Goal: Task Accomplishment & Management: Use online tool/utility

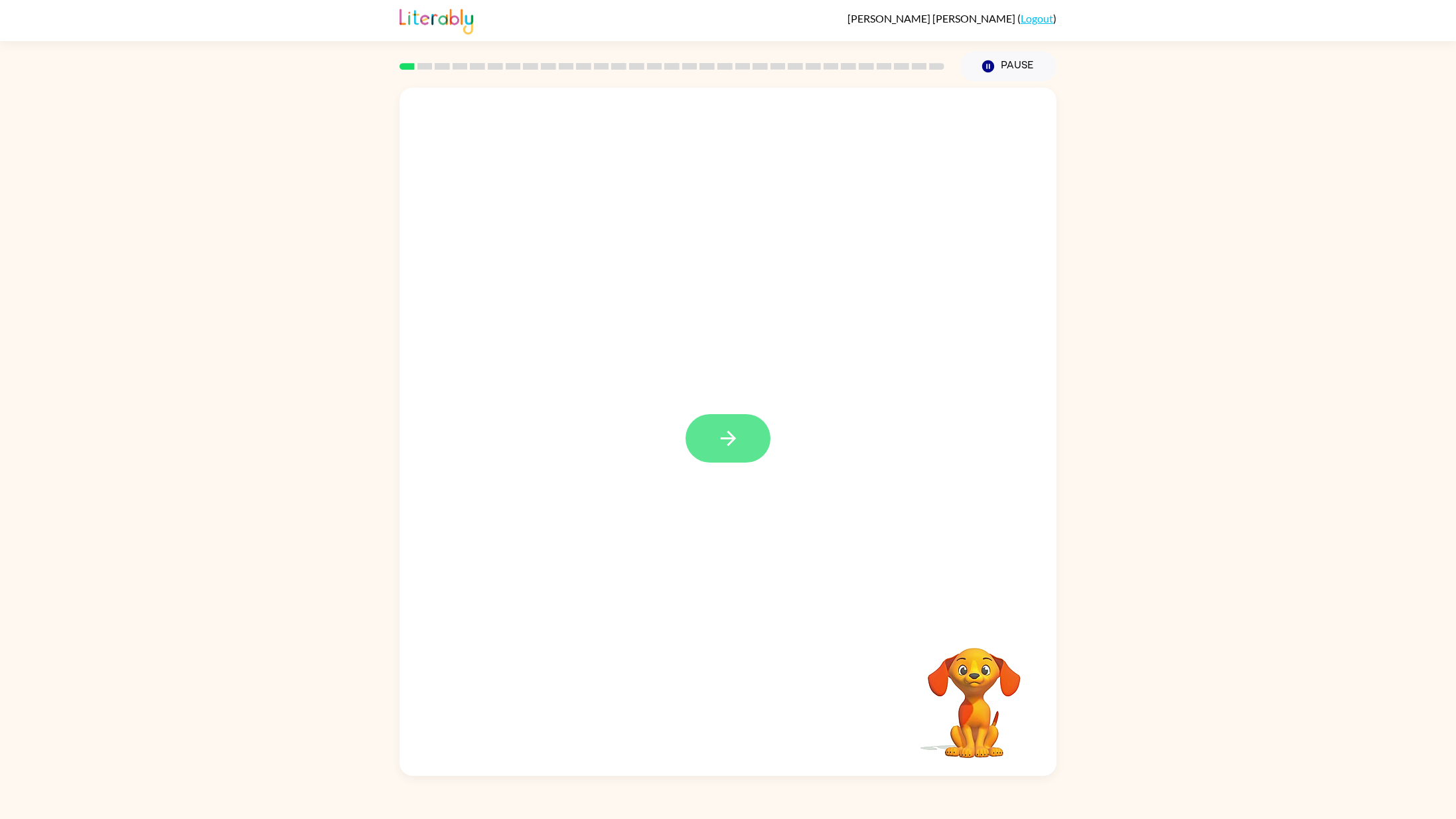
click at [720, 437] on icon "button" at bounding box center [728, 438] width 23 height 23
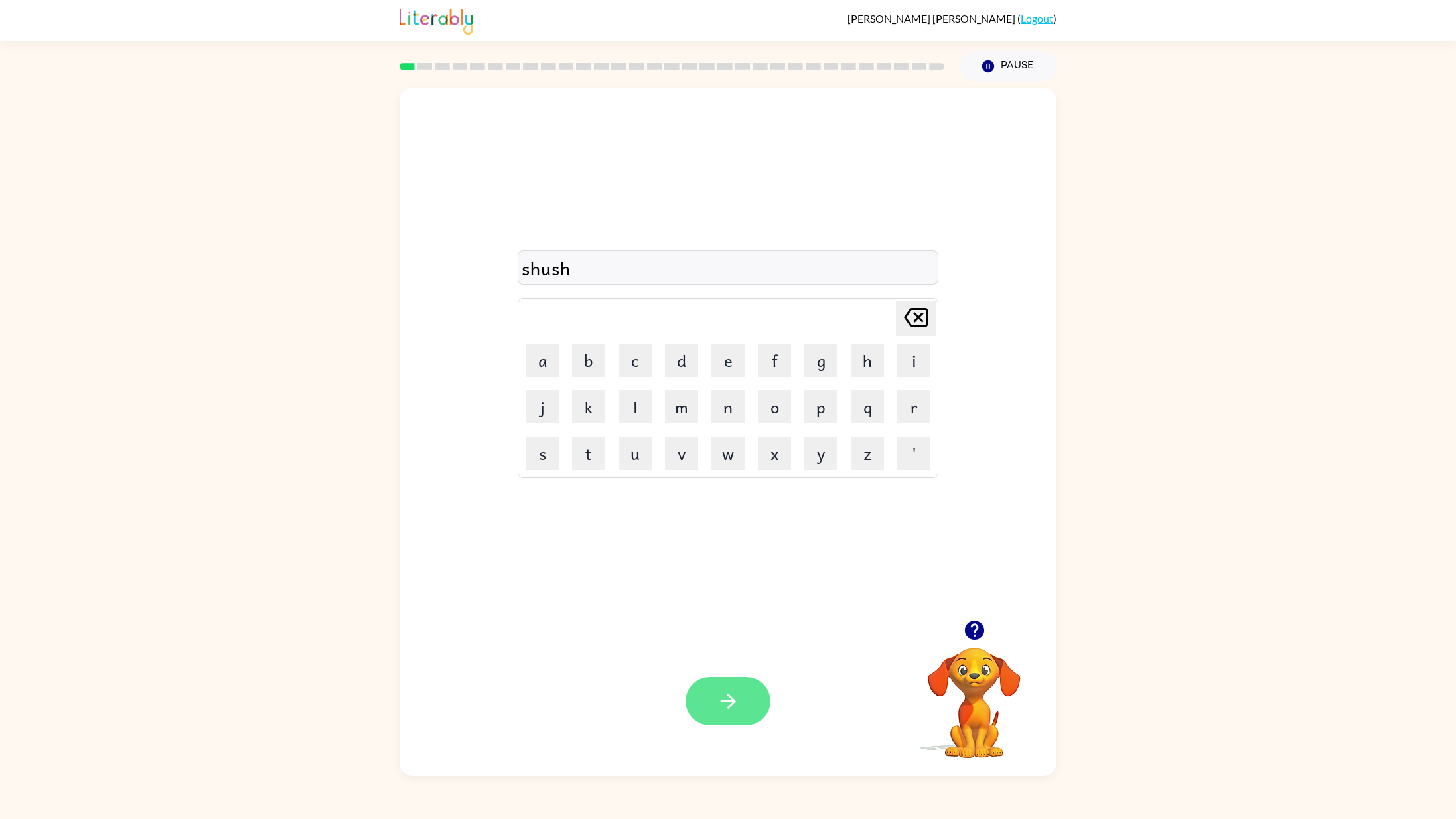
click at [735, 699] on icon "button" at bounding box center [728, 701] width 23 height 23
click at [976, 652] on video "Your browser must support playing .mp4 files to use Literably. Please try using…" at bounding box center [974, 693] width 133 height 132
click at [977, 623] on icon "button" at bounding box center [974, 630] width 20 height 20
click at [611, 270] on div "aperence" at bounding box center [728, 268] width 413 height 28
click at [602, 272] on div "aperence" at bounding box center [728, 268] width 413 height 28
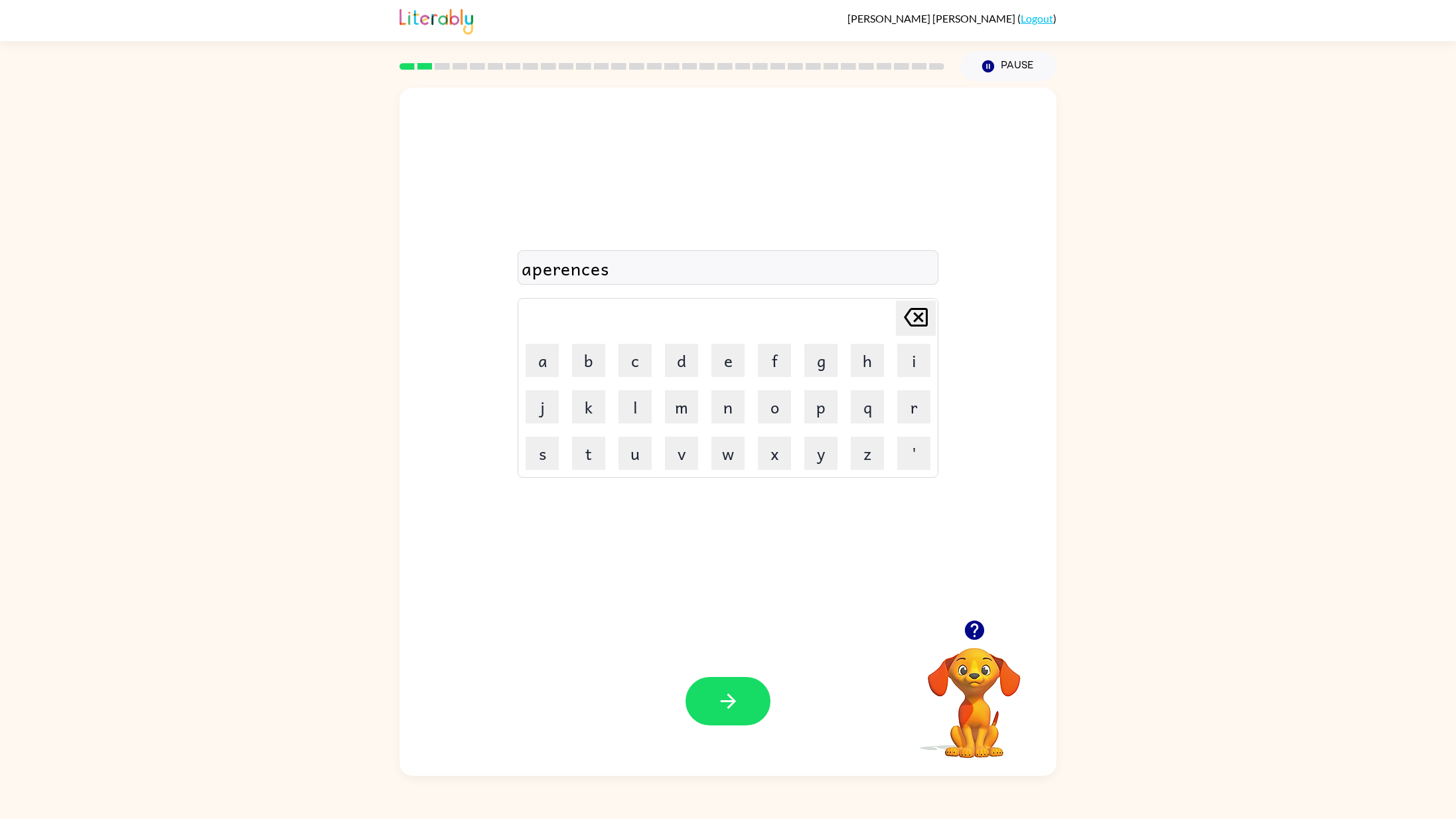
click at [647, 535] on div "aperences Delete Delete last character input a b c d e f g h i j k l m n o p q …" at bounding box center [728, 353] width 657 height 532
click at [606, 275] on div "aperences" at bounding box center [728, 268] width 413 height 28
click at [602, 266] on div "aperences" at bounding box center [728, 268] width 413 height 28
click at [620, 263] on div "aperences" at bounding box center [728, 268] width 413 height 28
click at [606, 272] on div "aperences" at bounding box center [728, 268] width 413 height 28
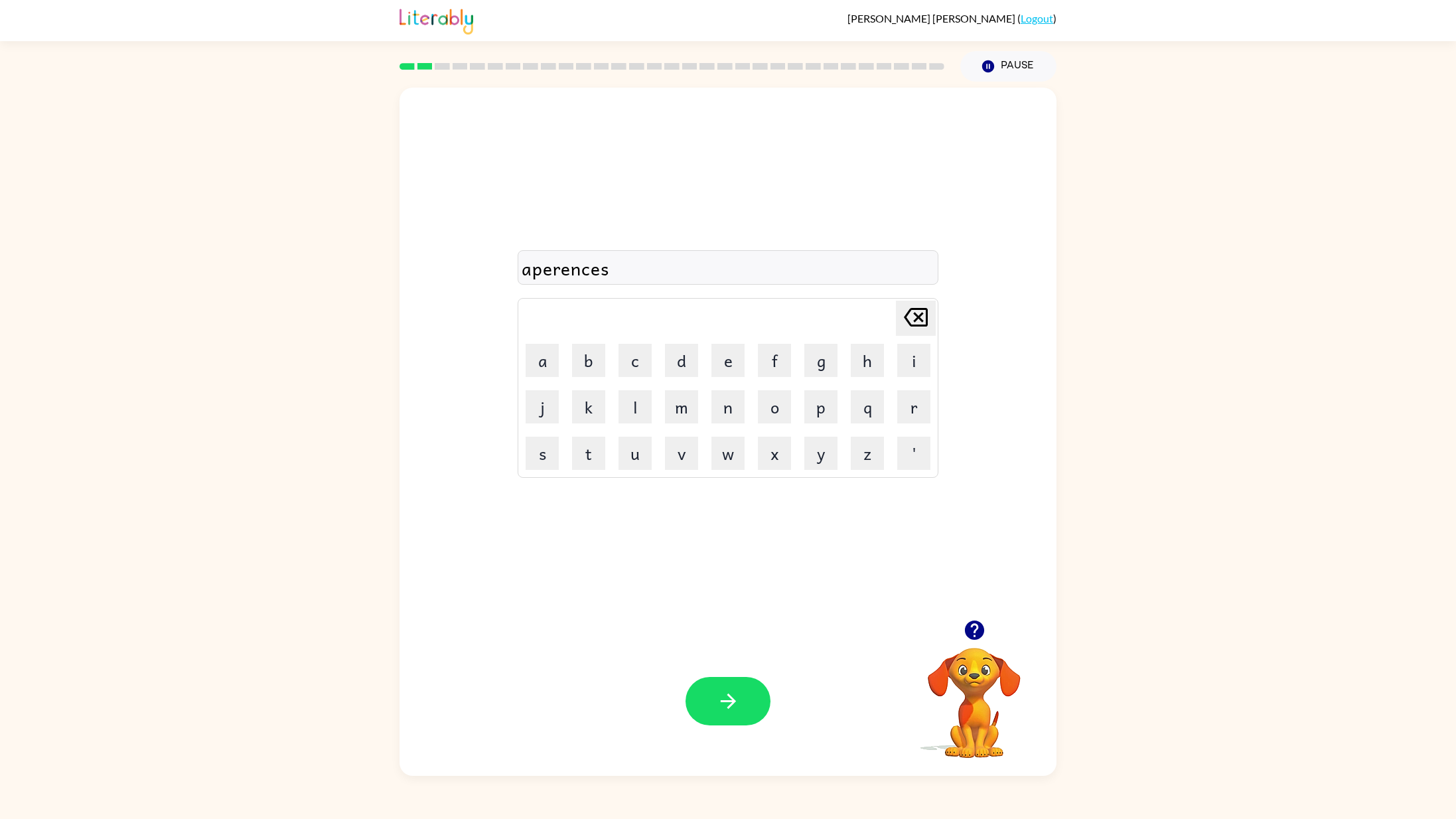
click at [606, 272] on div "aperences" at bounding box center [728, 268] width 413 height 28
click at [605, 270] on div "aperences" at bounding box center [728, 268] width 413 height 28
click at [605, 271] on div "aperence" at bounding box center [728, 268] width 413 height 28
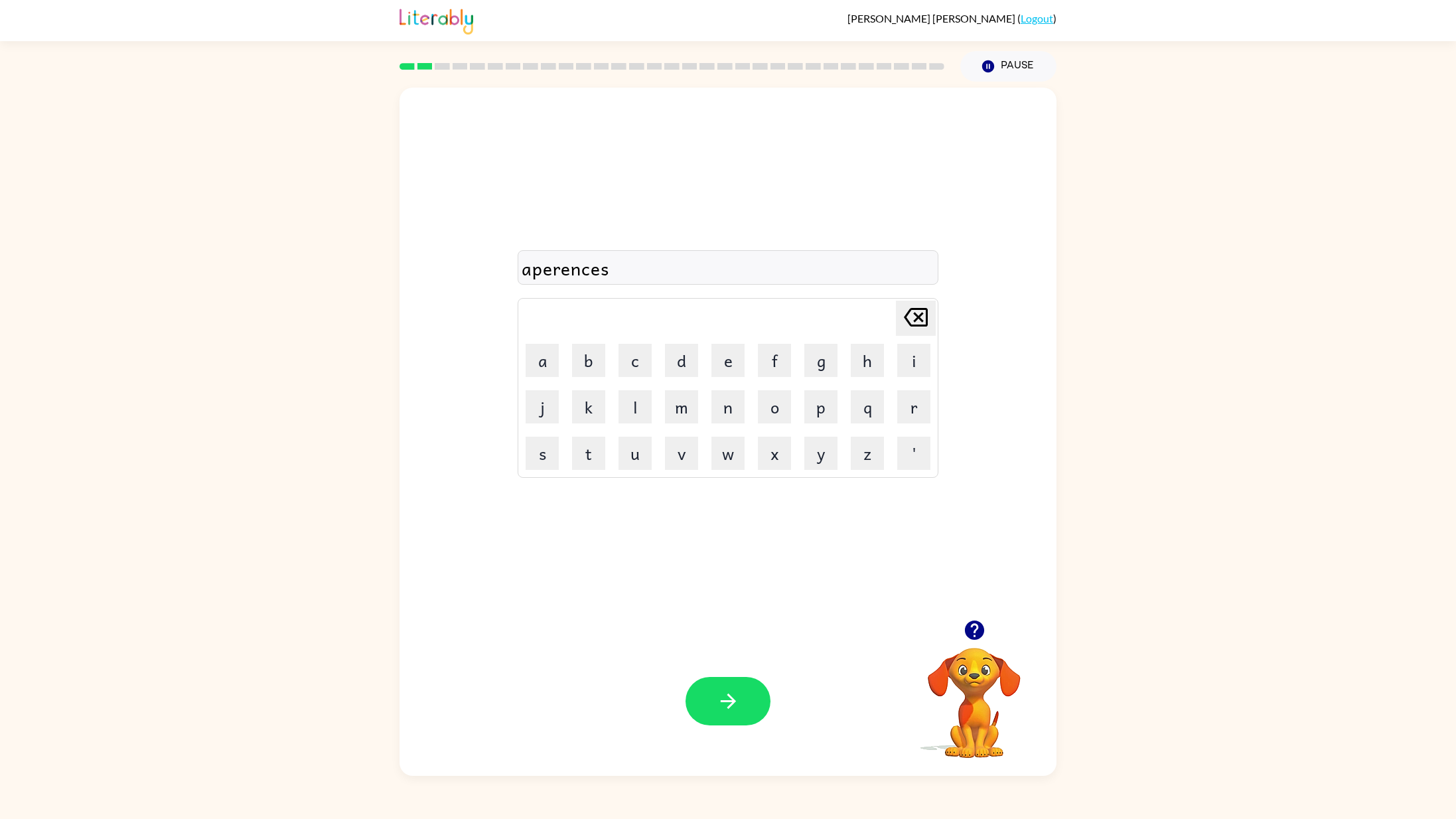
click at [973, 631] on icon "button" at bounding box center [974, 630] width 20 height 20
click at [732, 696] on icon "button" at bounding box center [728, 701] width 23 height 23
click at [729, 690] on icon "button" at bounding box center [728, 701] width 23 height 23
click at [731, 698] on icon "button" at bounding box center [728, 701] width 15 height 15
click at [675, 272] on div "doplecat" at bounding box center [728, 268] width 413 height 28
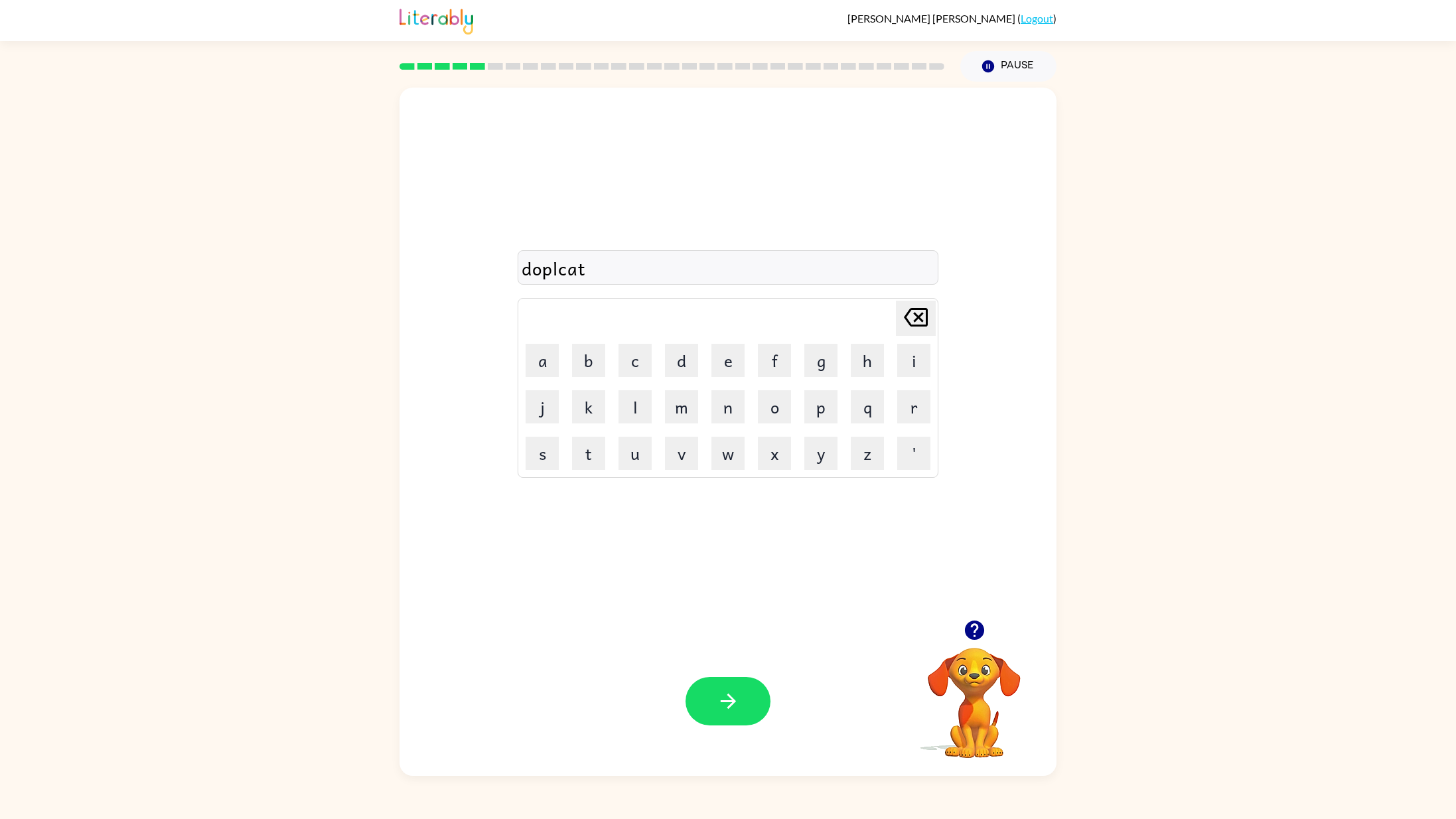
click at [700, 277] on div "doplcat" at bounding box center [728, 268] width 413 height 28
click at [717, 706] on icon "button" at bounding box center [728, 701] width 23 height 23
click at [694, 269] on div "vacashon" at bounding box center [728, 268] width 413 height 28
click at [737, 706] on button "button" at bounding box center [728, 701] width 85 height 48
click at [1003, 692] on video "Your browser must support playing .mp4 files to use Literably. Please try using…" at bounding box center [974, 693] width 133 height 132
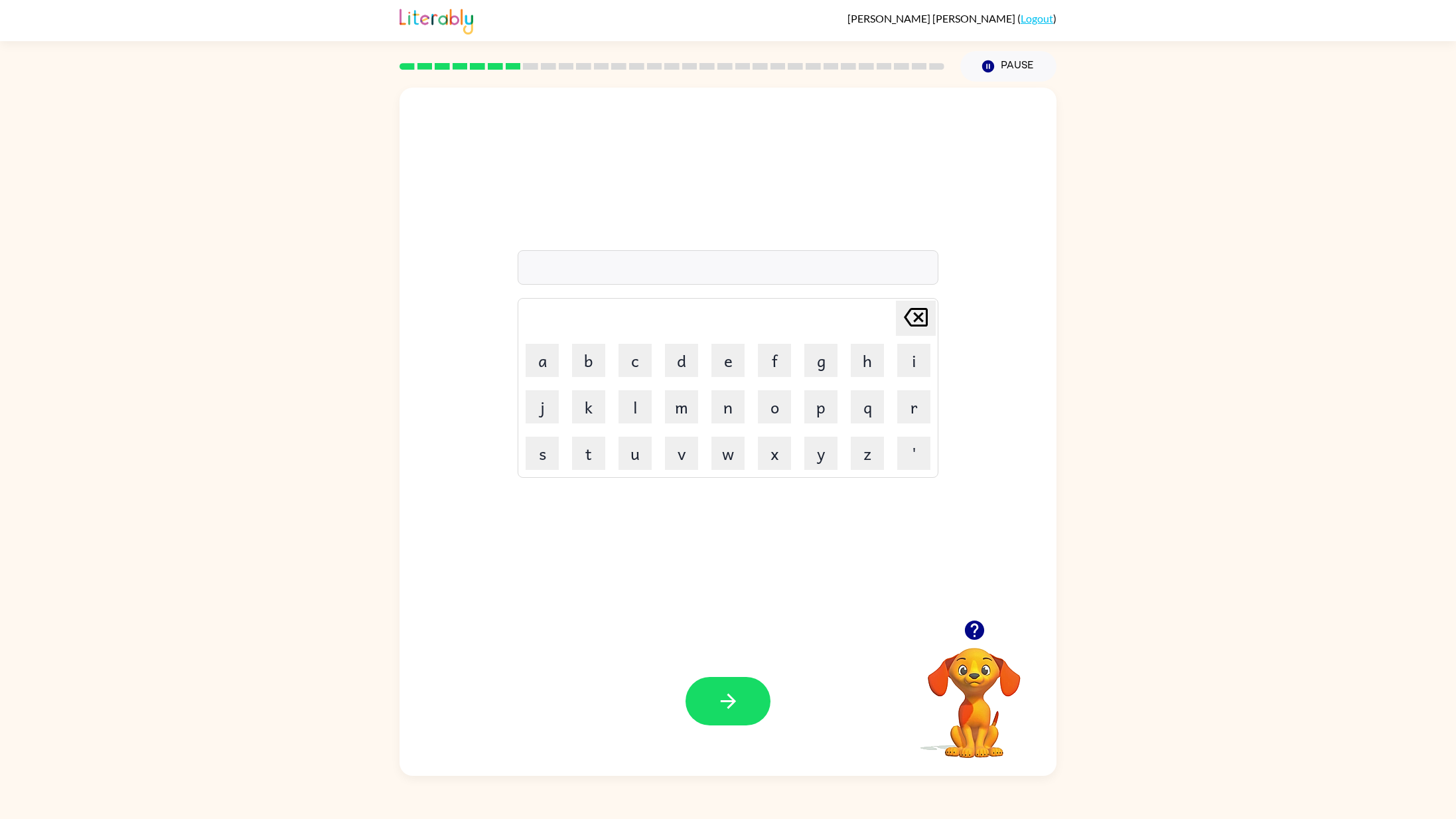
click at [973, 627] on icon "button" at bounding box center [974, 630] width 20 height 20
click at [677, 440] on button "v" at bounding box center [681, 453] width 33 height 33
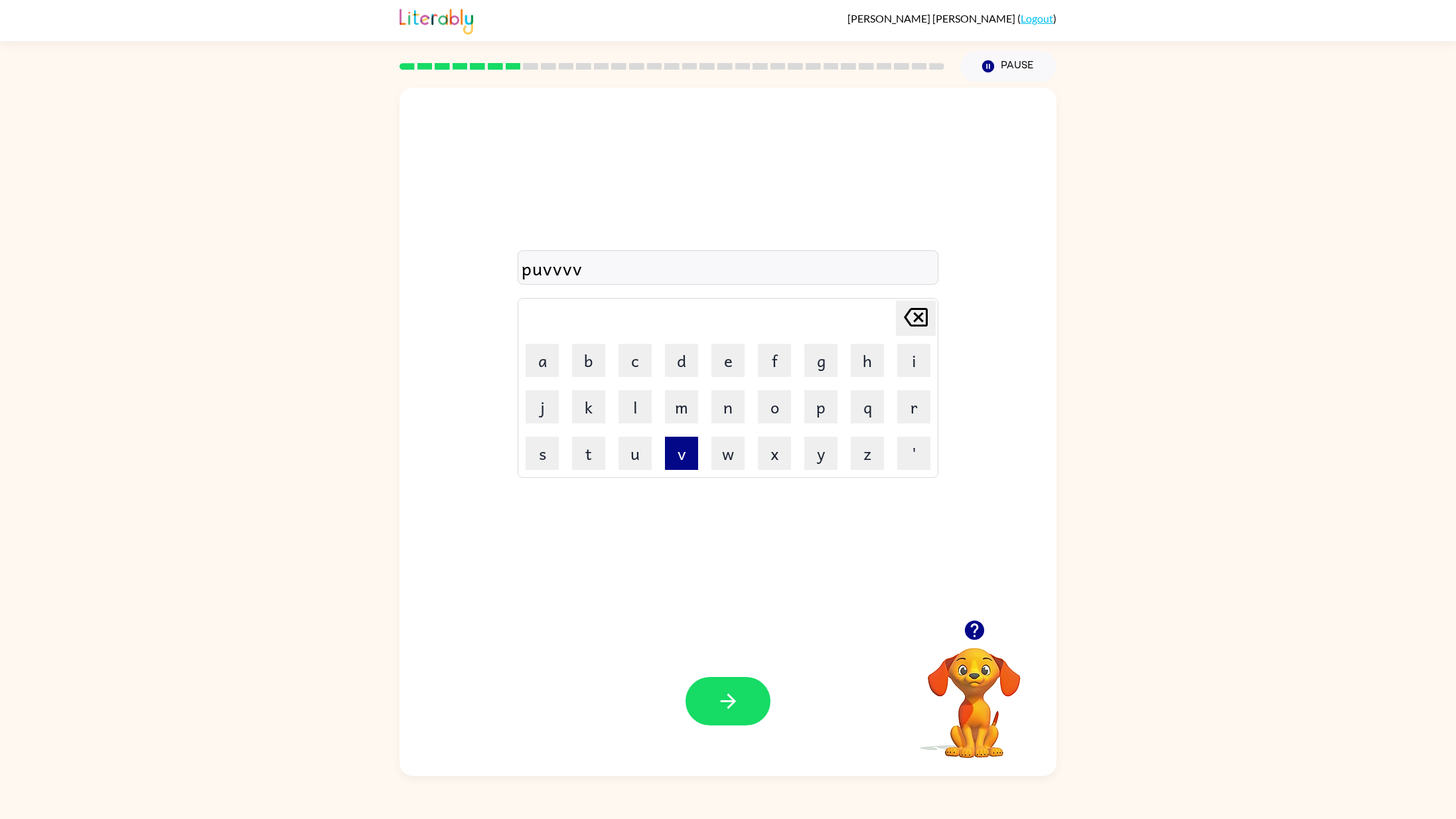
click at [677, 440] on button "v" at bounding box center [681, 453] width 33 height 33
type button "v"
click at [717, 706] on icon "button" at bounding box center [728, 701] width 23 height 23
click at [975, 631] on icon "button" at bounding box center [974, 630] width 23 height 23
click at [736, 698] on icon "button" at bounding box center [728, 701] width 23 height 23
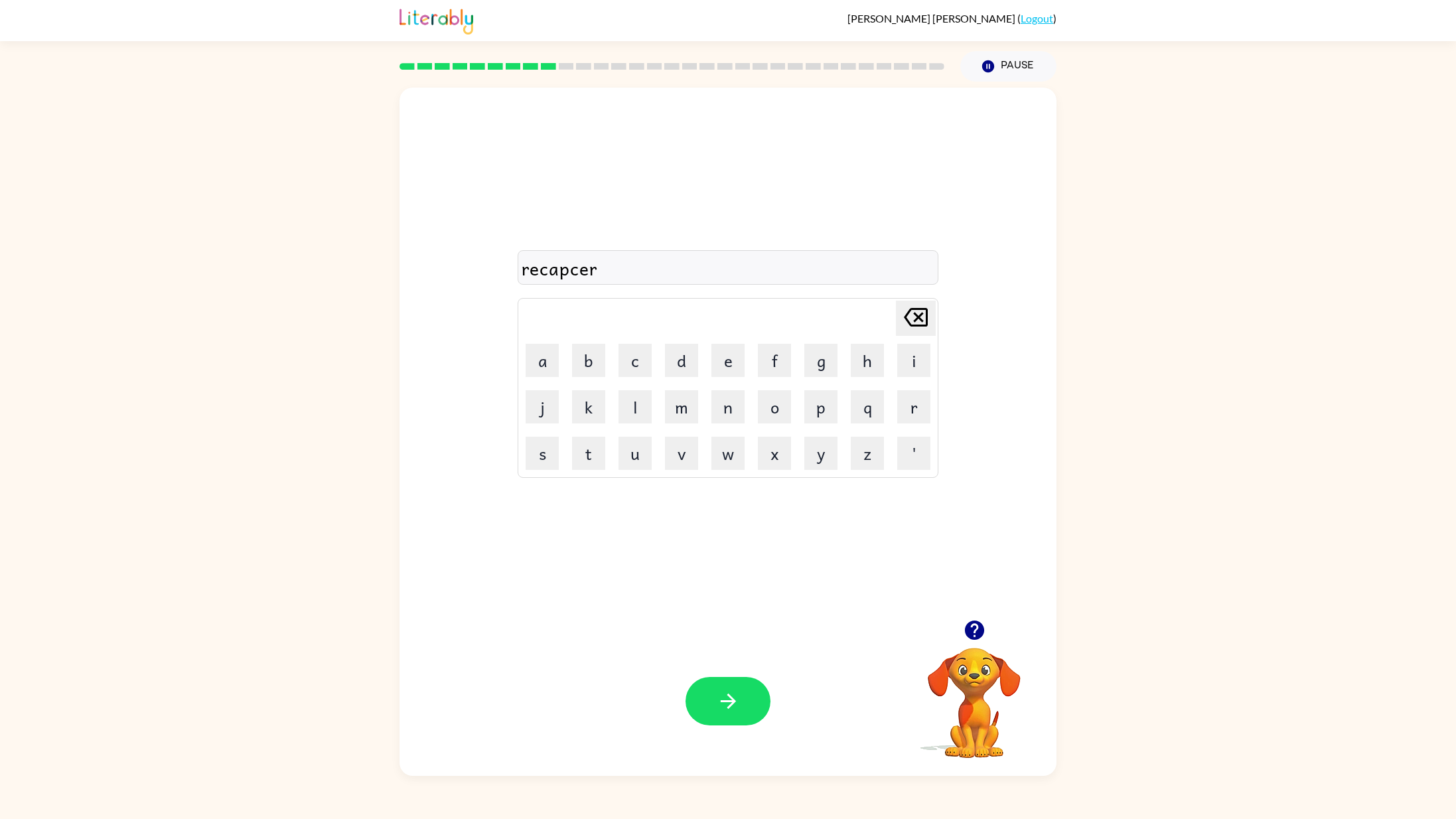
click at [610, 263] on div "recapcer" at bounding box center [728, 268] width 413 height 28
click at [611, 266] on div "recapcer" at bounding box center [728, 268] width 413 height 28
click at [599, 266] on div "recapcer" at bounding box center [728, 268] width 413 height 28
click at [606, 268] on div "recapcer" at bounding box center [728, 268] width 413 height 28
click at [603, 272] on div "recapcer" at bounding box center [728, 268] width 413 height 28
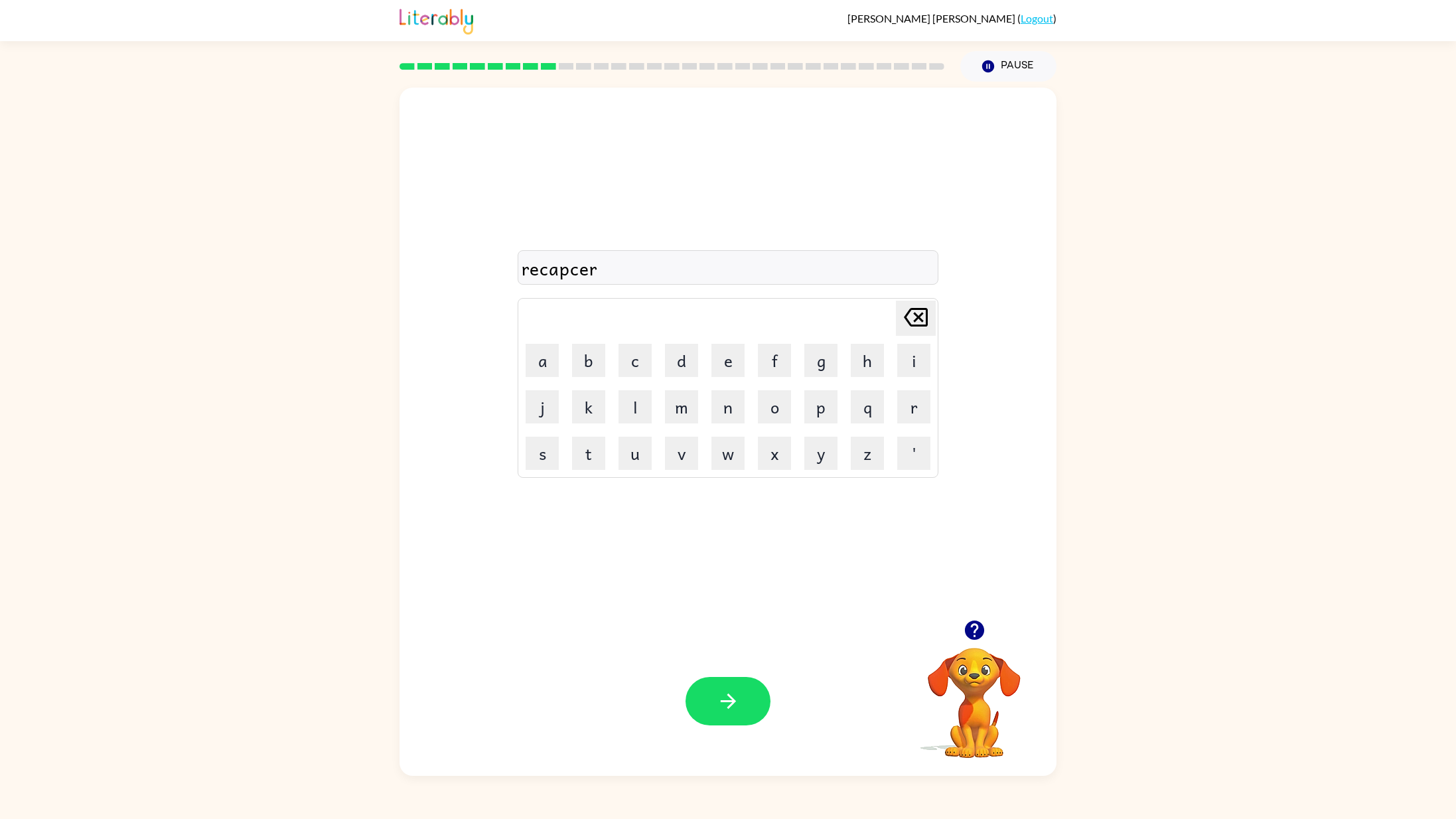
click at [603, 272] on div "recapcer" at bounding box center [728, 268] width 413 height 28
click at [457, 429] on div "recapc [PERSON_NAME] last character input a b c d e f g h i j k l m n o p q r s…" at bounding box center [728, 353] width 657 height 532
click at [599, 278] on div "recapc" at bounding box center [728, 268] width 413 height 28
click at [580, 282] on div "recapc" at bounding box center [728, 268] width 413 height 28
click at [581, 278] on div "recapc" at bounding box center [728, 268] width 413 height 28
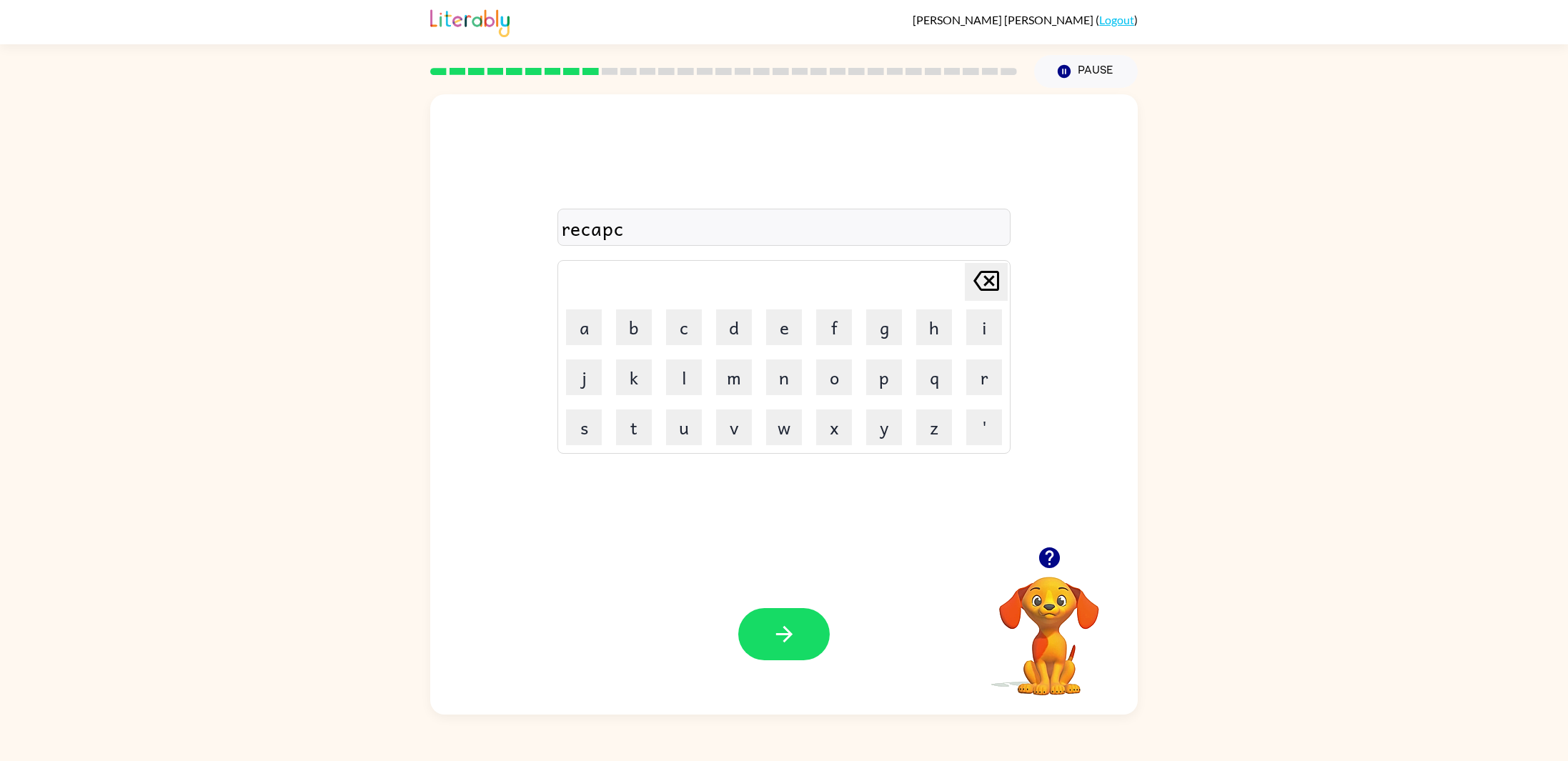
click at [209, 192] on div "recapc [PERSON_NAME] last character input a b c d e f g h i j k l m n o p q r s…" at bounding box center [784, 400] width 1568 height 626
click at [636, 228] on div "recapcher" at bounding box center [784, 228] width 444 height 30
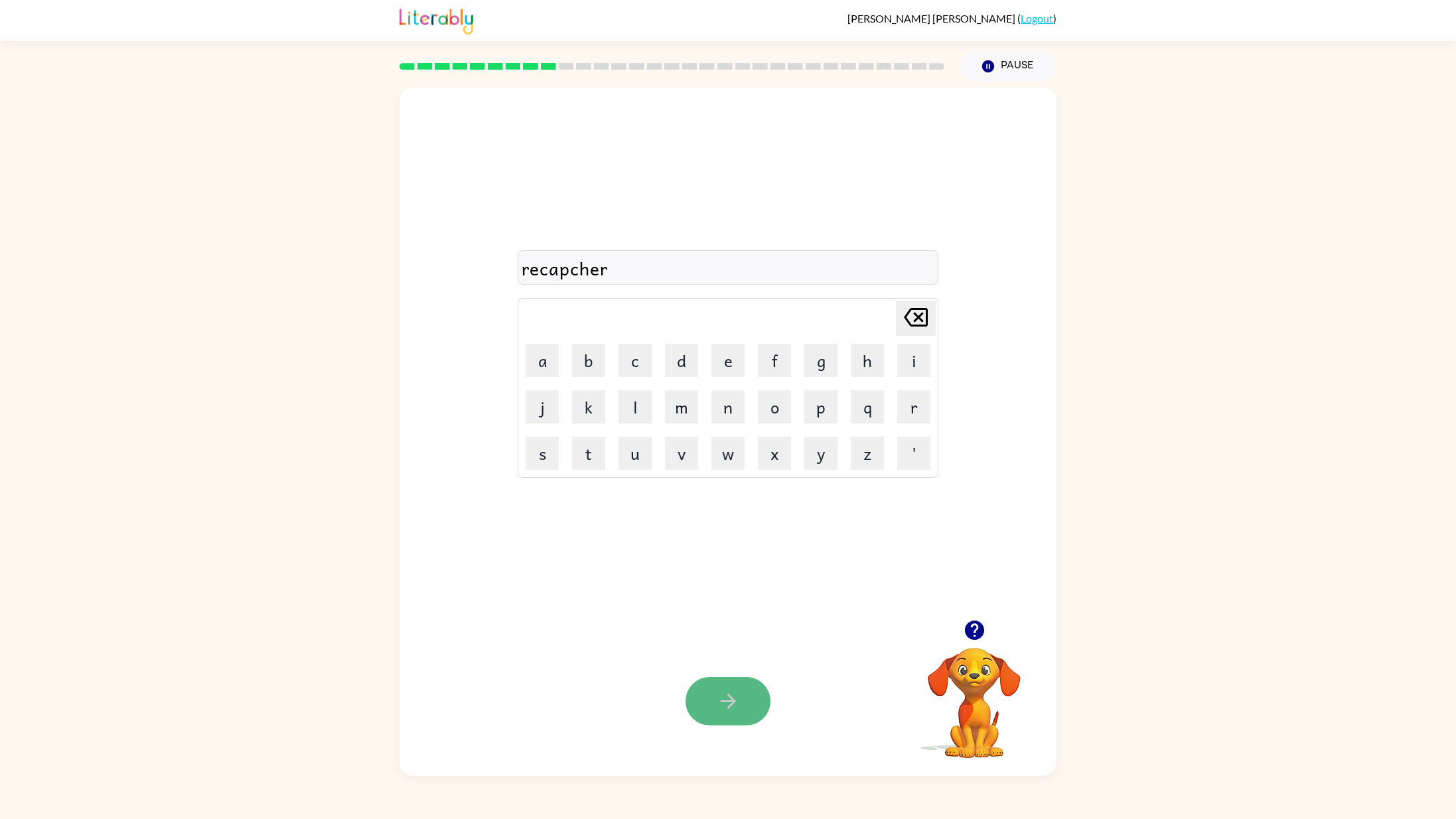
click at [717, 701] on icon "button" at bounding box center [728, 701] width 23 height 23
click at [732, 696] on icon "button" at bounding box center [728, 701] width 23 height 23
click at [706, 692] on button "button" at bounding box center [728, 701] width 85 height 48
click at [974, 619] on icon "button" at bounding box center [974, 630] width 23 height 23
click at [981, 669] on video "Your browser must support playing .mp4 files to use Literably. Please try using…" at bounding box center [974, 693] width 133 height 132
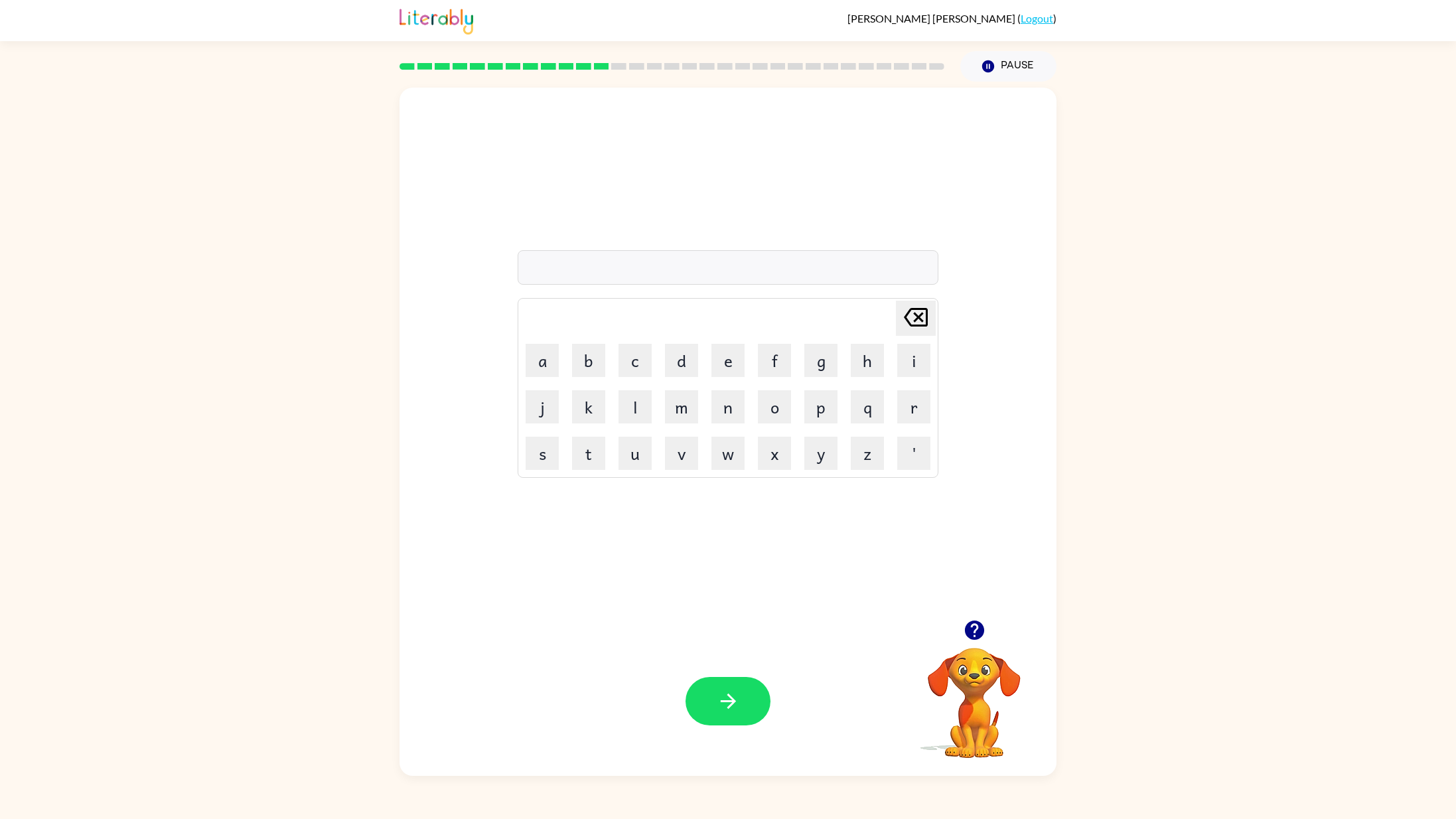
click at [968, 628] on icon "button" at bounding box center [974, 630] width 20 height 20
click at [966, 620] on icon "button" at bounding box center [974, 630] width 23 height 23
click at [1265, 706] on div "[PERSON_NAME] last character input a b c d e f g h i j k l m n o p q r s t u v …" at bounding box center [728, 428] width 1456 height 694
click at [736, 705] on icon "button" at bounding box center [728, 701] width 23 height 23
click at [725, 706] on icon "button" at bounding box center [728, 701] width 23 height 23
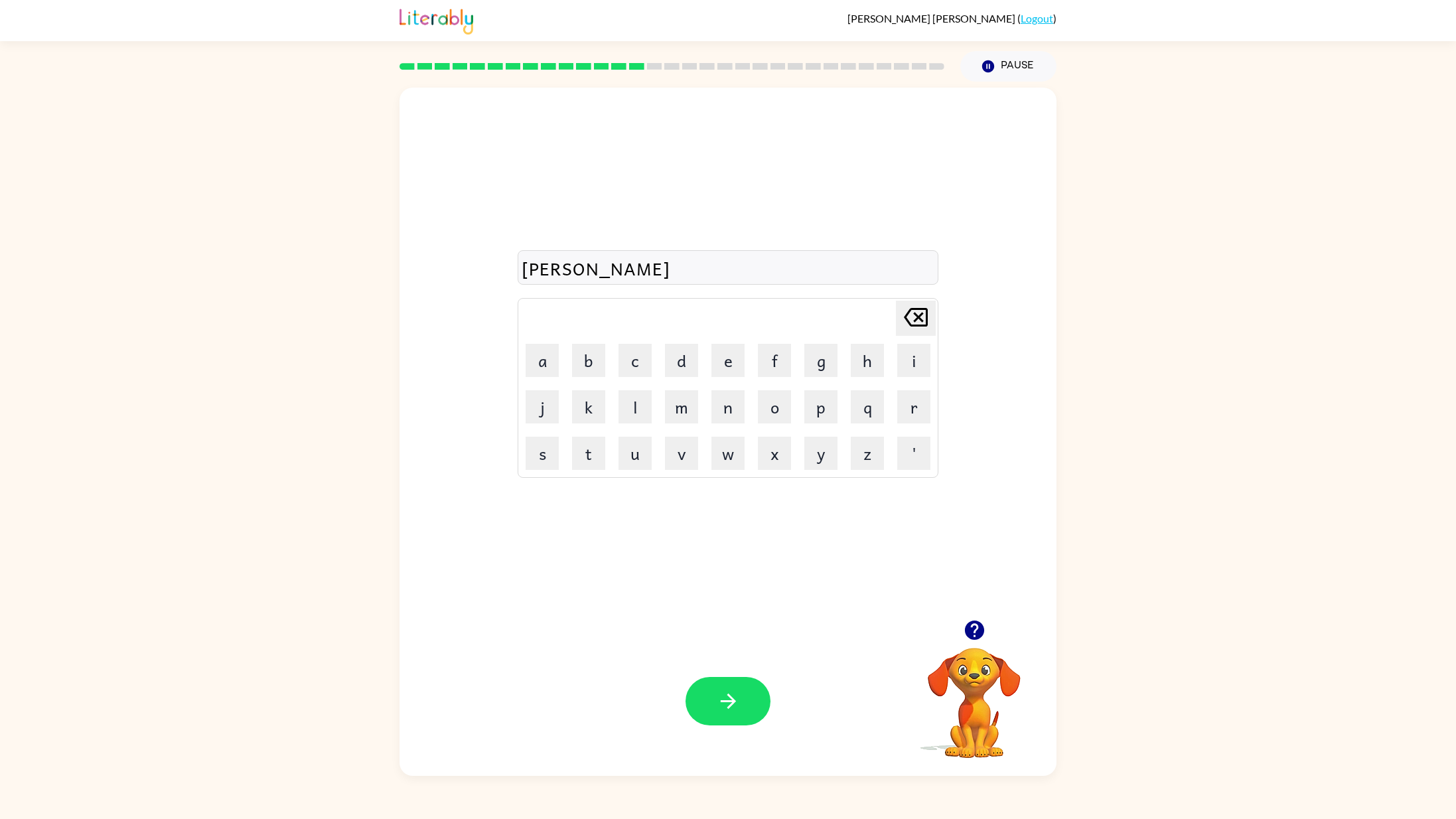
click at [552, 276] on div "[PERSON_NAME]" at bounding box center [728, 268] width 413 height 28
click at [745, 703] on button "button" at bounding box center [728, 701] width 85 height 48
click at [729, 696] on icon "button" at bounding box center [728, 701] width 15 height 15
click at [730, 687] on button "button" at bounding box center [728, 701] width 85 height 48
click at [732, 706] on button "button" at bounding box center [728, 701] width 85 height 48
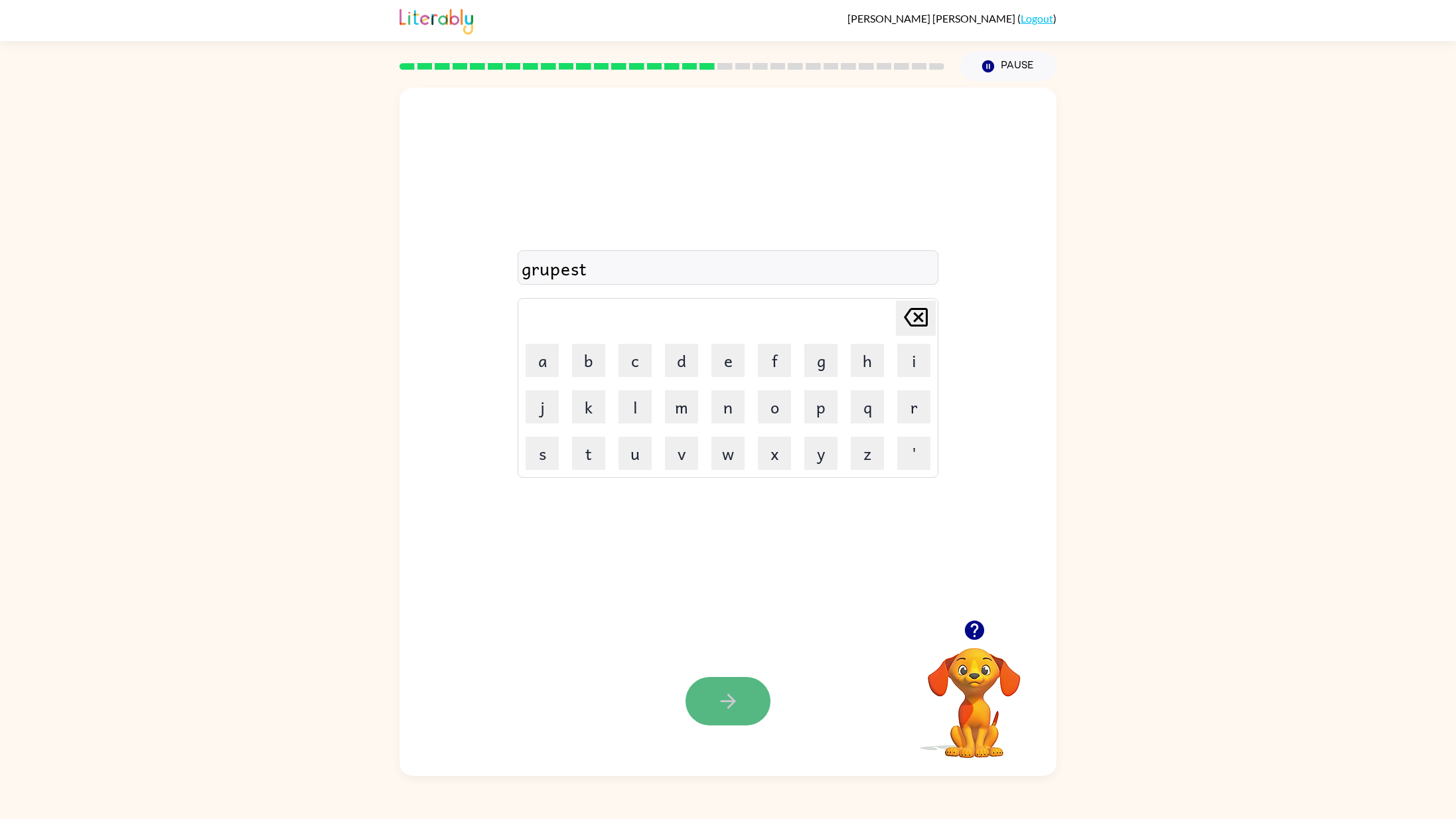
click at [721, 706] on button "button" at bounding box center [728, 701] width 85 height 48
click at [730, 706] on icon "button" at bounding box center [728, 701] width 23 height 23
click at [964, 685] on video "Your browser must support playing .mp4 files to use Literably. Please try using…" at bounding box center [974, 693] width 133 height 132
click at [979, 634] on icon "button" at bounding box center [974, 630] width 20 height 20
click at [691, 704] on button "button" at bounding box center [728, 701] width 85 height 48
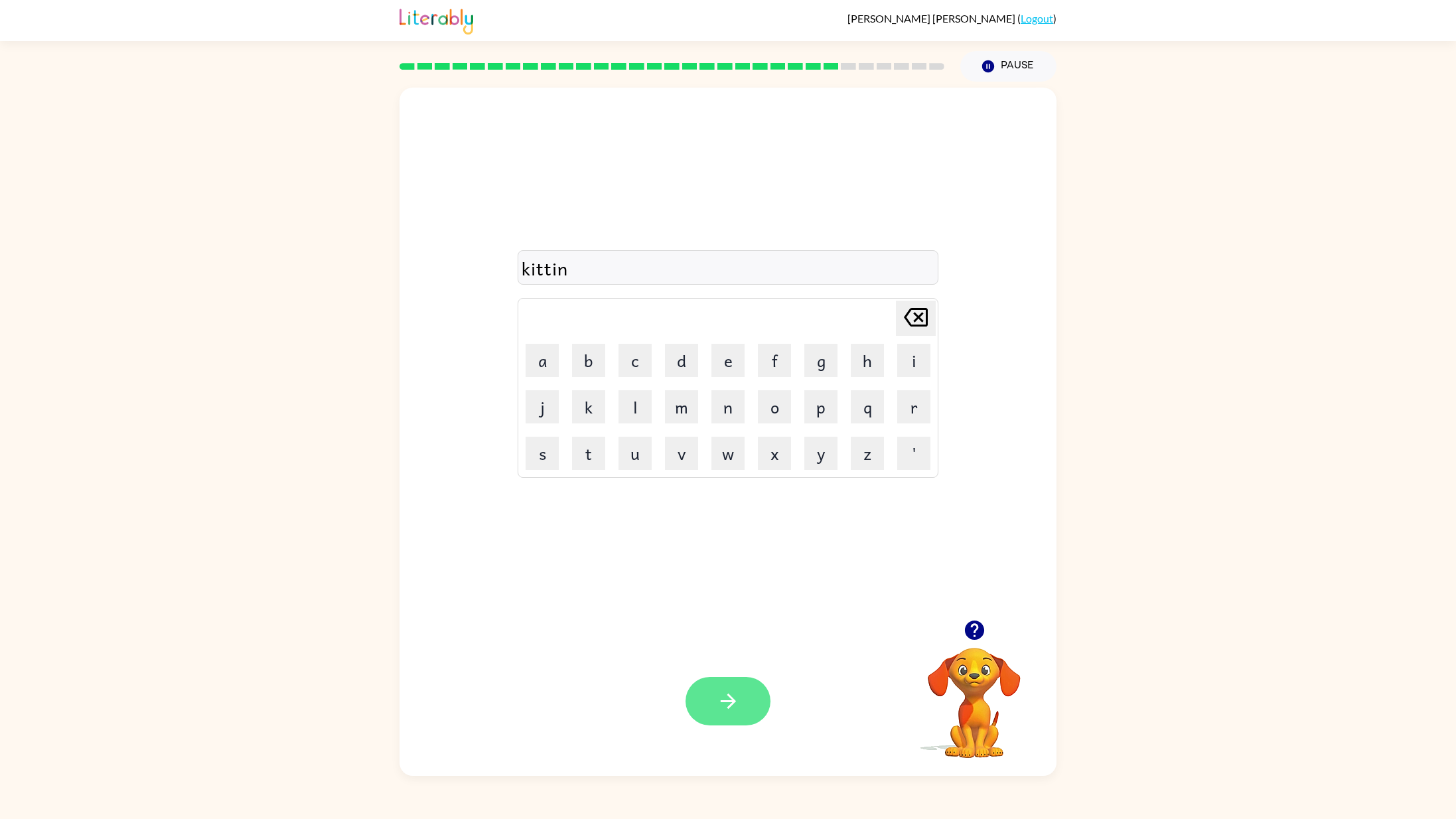
click at [722, 706] on button "button" at bounding box center [728, 701] width 85 height 48
click at [729, 706] on icon "button" at bounding box center [728, 701] width 15 height 15
click at [742, 705] on button "button" at bounding box center [728, 701] width 85 height 48
click at [703, 706] on button "button" at bounding box center [728, 701] width 85 height 48
click at [711, 703] on button "button" at bounding box center [728, 701] width 85 height 48
